Goal: Entertainment & Leisure: Consume media (video, audio)

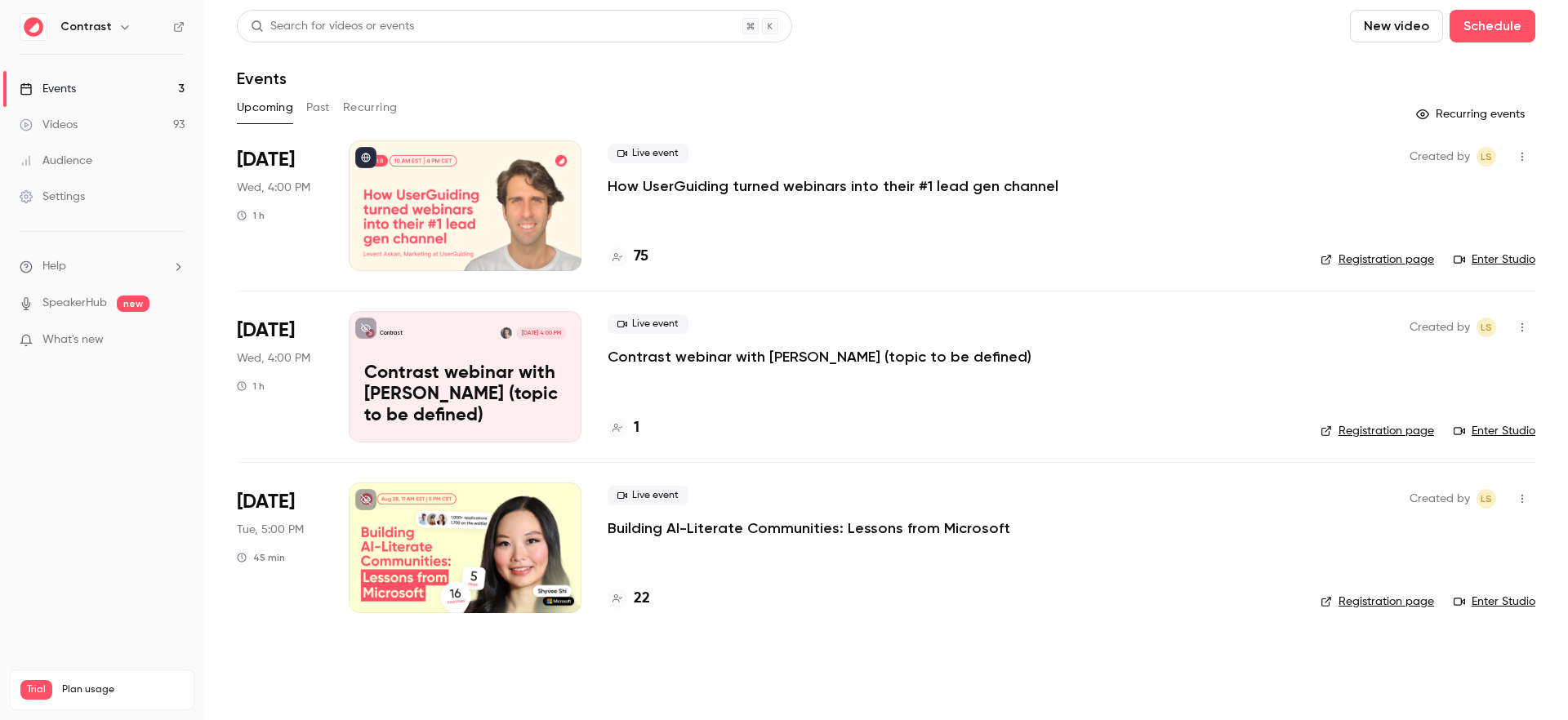
click at [147, 132] on link "Videos 93" at bounding box center [102, 125] width 204 height 36
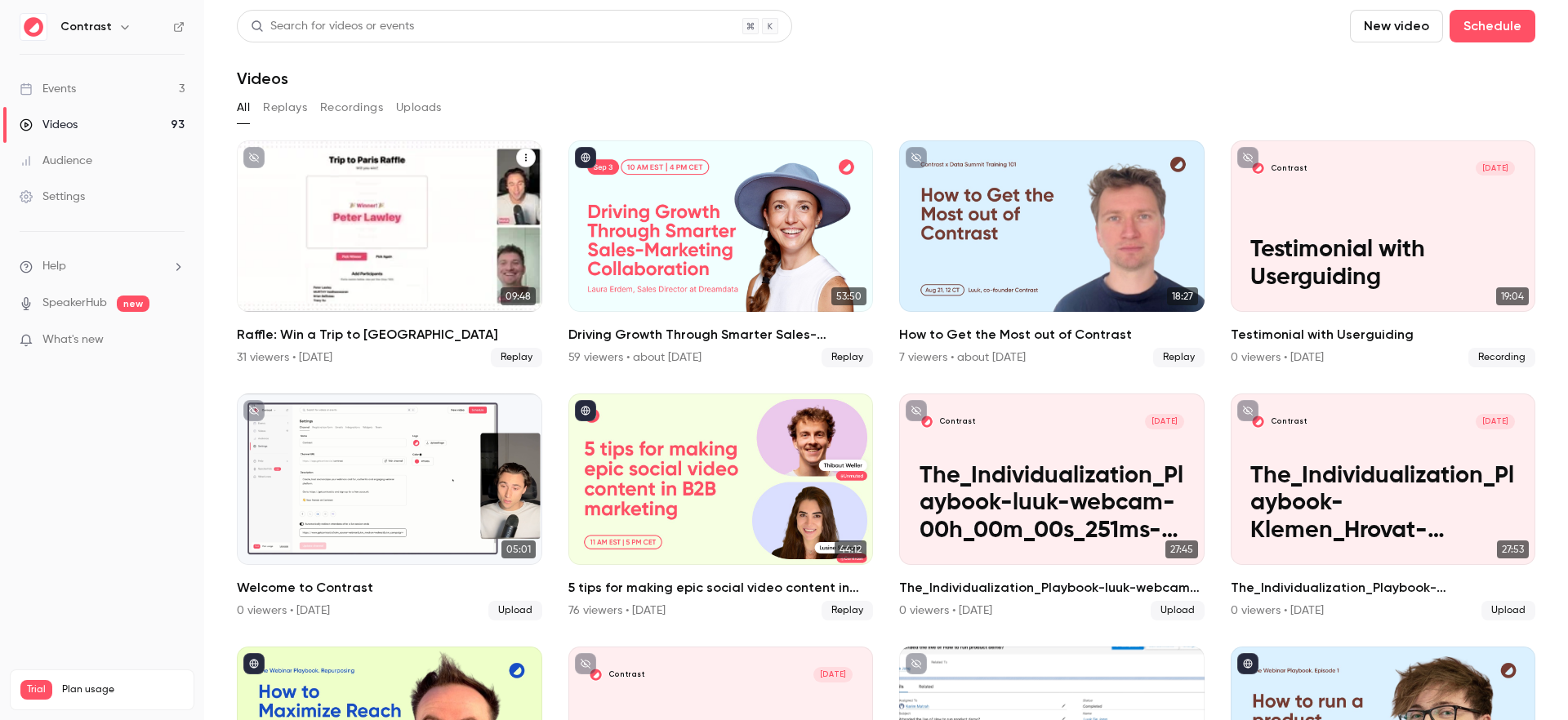
click at [391, 333] on h2 "Raffle: Win a Trip to [GEOGRAPHIC_DATA]" at bounding box center [390, 334] width 305 height 19
